Goal: Check status

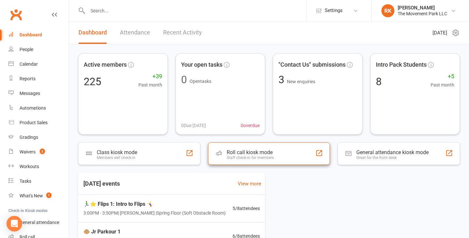
click at [278, 153] on div "Roll call kiosk mode Staff check-in for members" at bounding box center [269, 154] width 122 height 22
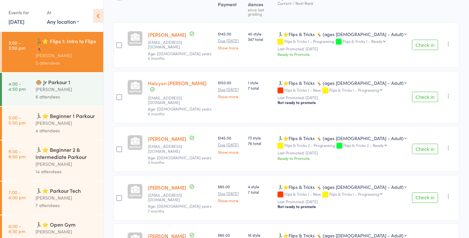
scroll to position [101, 0]
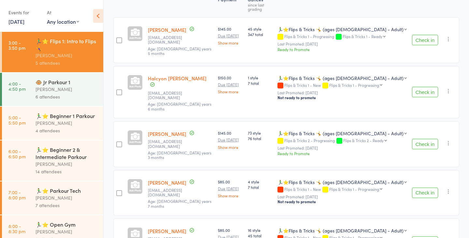
click at [58, 96] on div "6 attendees" at bounding box center [66, 96] width 62 height 7
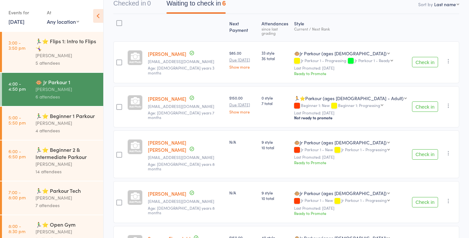
scroll to position [70, 0]
click at [62, 124] on div "[PERSON_NAME]" at bounding box center [66, 122] width 62 height 7
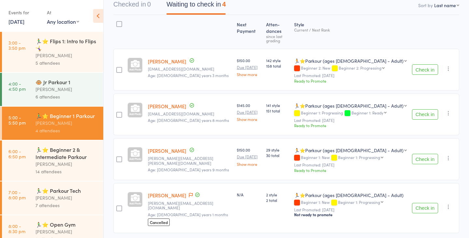
scroll to position [75, 0]
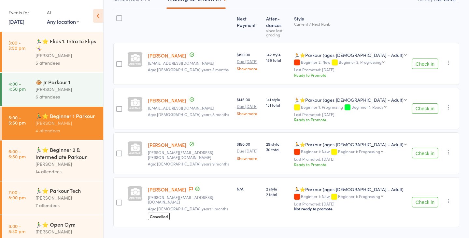
click at [59, 163] on div "[PERSON_NAME]" at bounding box center [66, 163] width 62 height 7
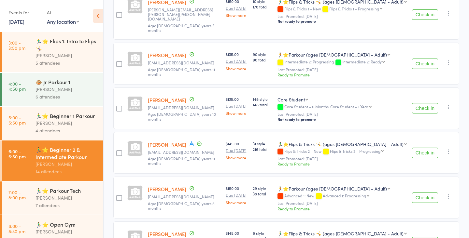
scroll to position [509, 0]
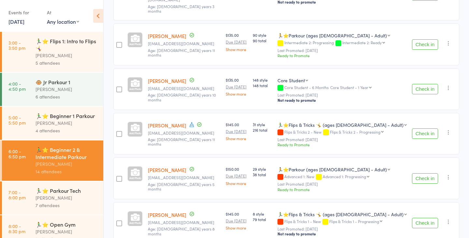
click at [68, 198] on div "[PERSON_NAME]" at bounding box center [66, 197] width 62 height 7
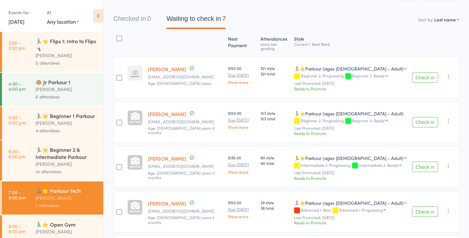
scroll to position [52, 0]
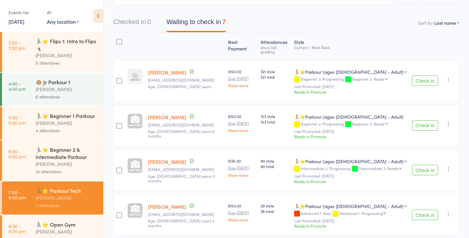
click at [69, 94] on div "6 attendees" at bounding box center [66, 96] width 62 height 7
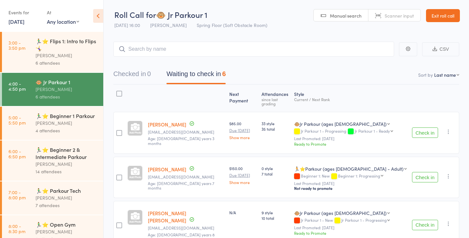
click at [52, 52] on div "[PERSON_NAME]" at bounding box center [66, 55] width 62 height 7
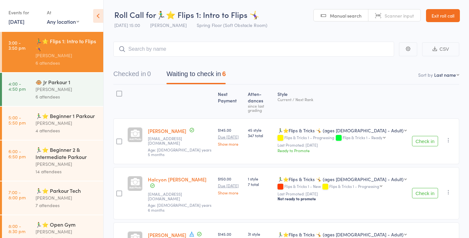
click at [262, 182] on span "7 total" at bounding box center [260, 185] width 24 height 6
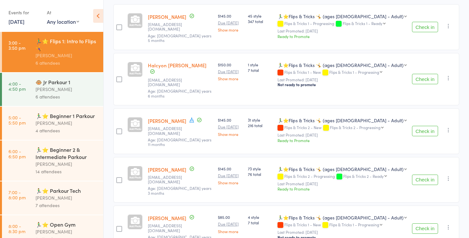
scroll to position [128, 0]
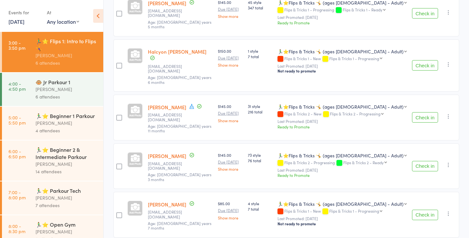
click at [68, 121] on div "[PERSON_NAME]" at bounding box center [66, 122] width 62 height 7
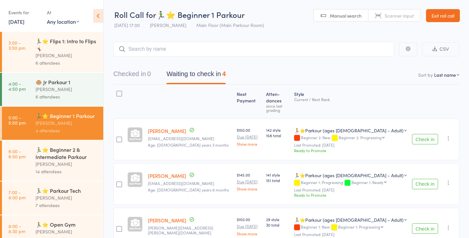
click at [69, 93] on div "[PERSON_NAME]" at bounding box center [66, 89] width 62 height 7
